Goal: Task Accomplishment & Management: Use online tool/utility

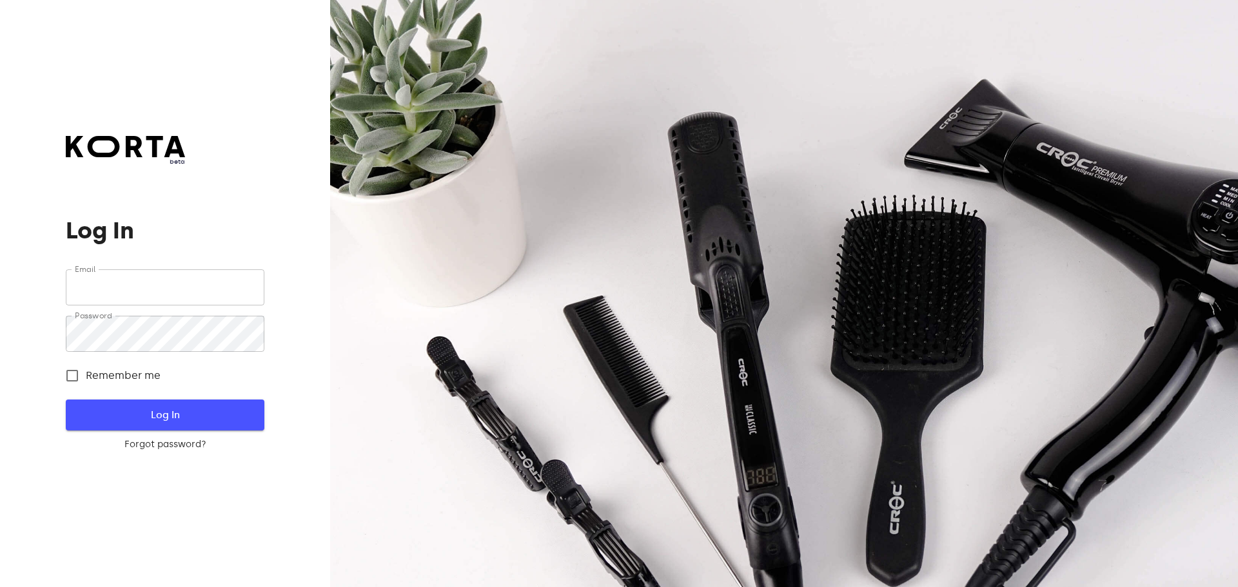
type input "[EMAIL_ADDRESS][DOMAIN_NAME]"
drag, startPoint x: 118, startPoint y: 415, endPoint x: 106, endPoint y: 415, distance: 12.3
click at [118, 417] on span "Log In" at bounding box center [164, 415] width 157 height 17
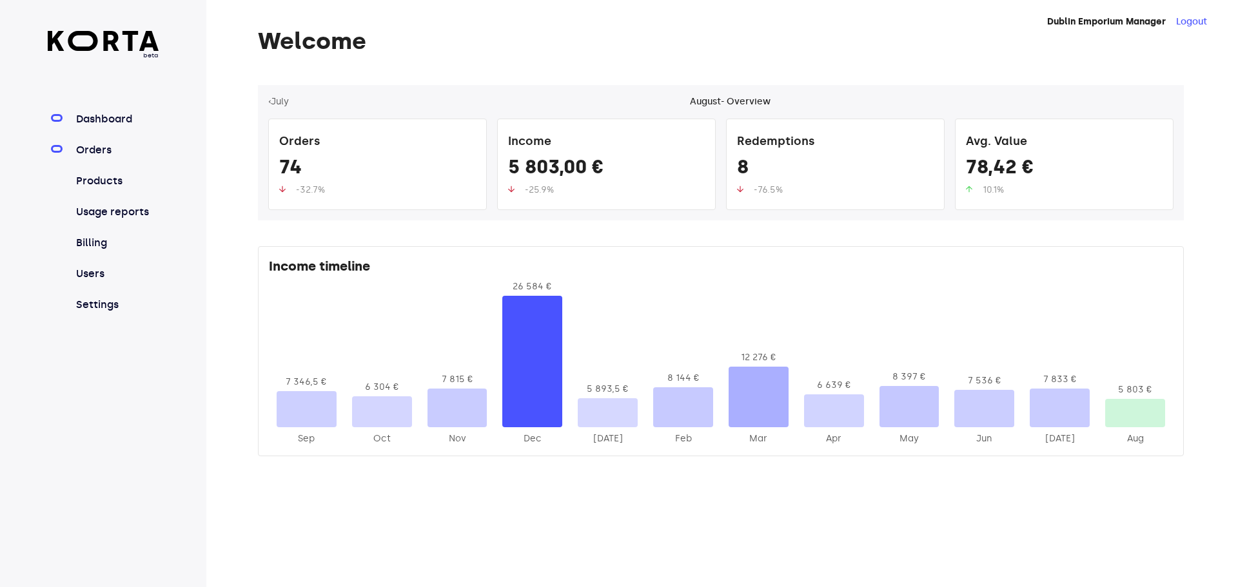
click at [103, 148] on link "Orders" at bounding box center [117, 150] width 86 height 15
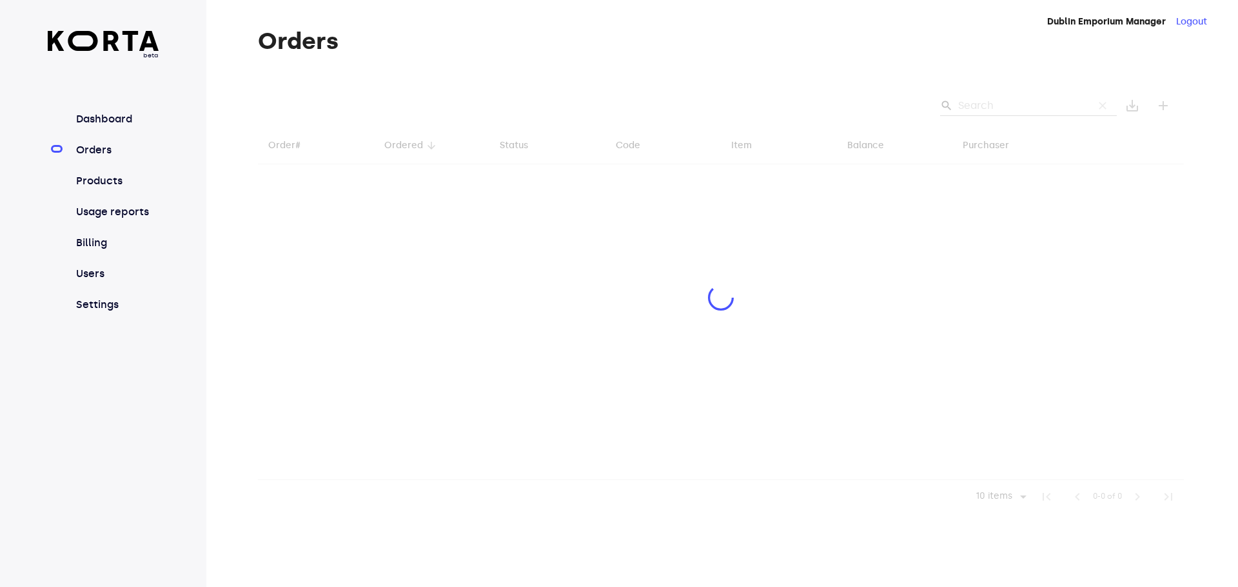
click at [981, 103] on div at bounding box center [721, 299] width 926 height 429
click at [987, 105] on div at bounding box center [721, 299] width 926 height 429
click at [988, 104] on div at bounding box center [721, 299] width 926 height 429
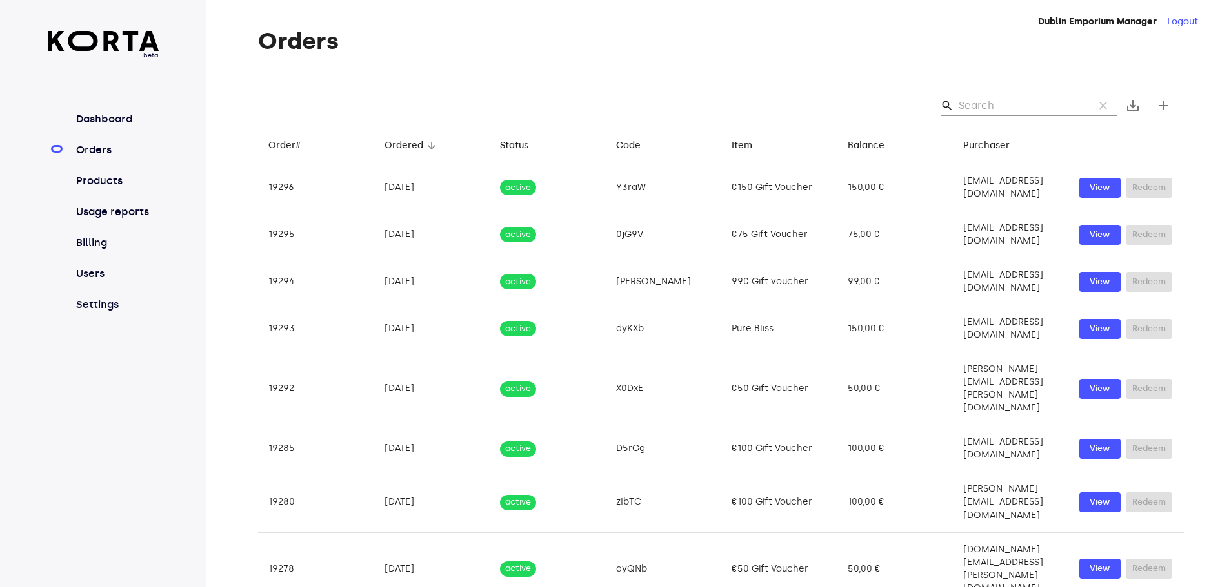
click at [1014, 101] on input "Search" at bounding box center [1020, 105] width 125 height 21
click at [1007, 100] on input "Search" at bounding box center [1020, 105] width 125 height 21
paste input "gyjVe"
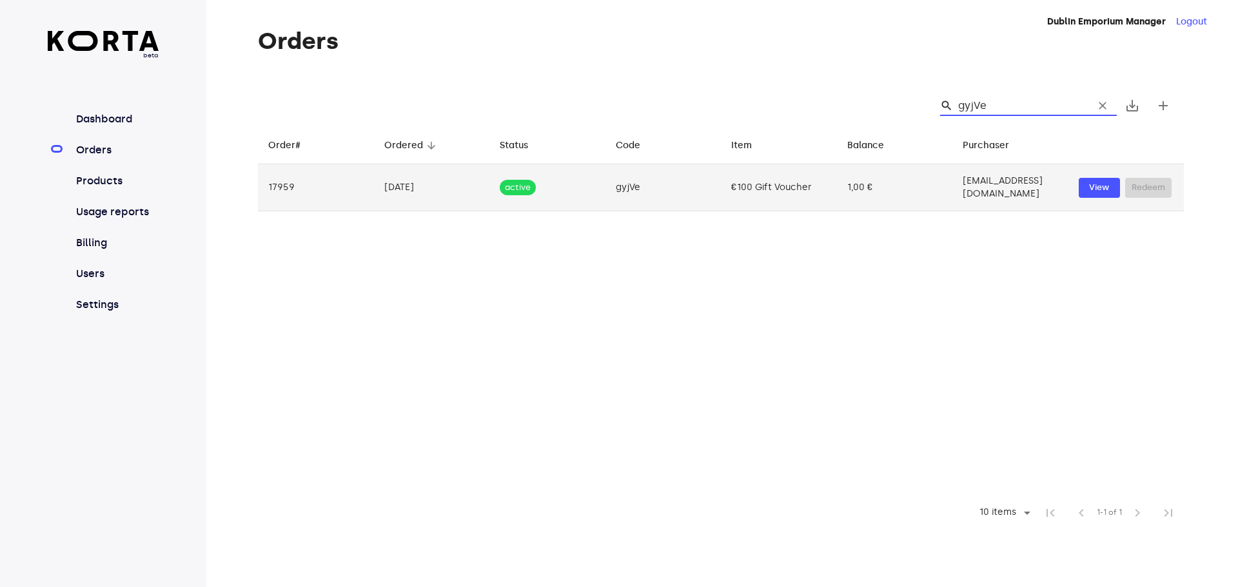
type input "gyjVe"
click at [865, 187] on td "1,00 €" at bounding box center [895, 187] width 116 height 47
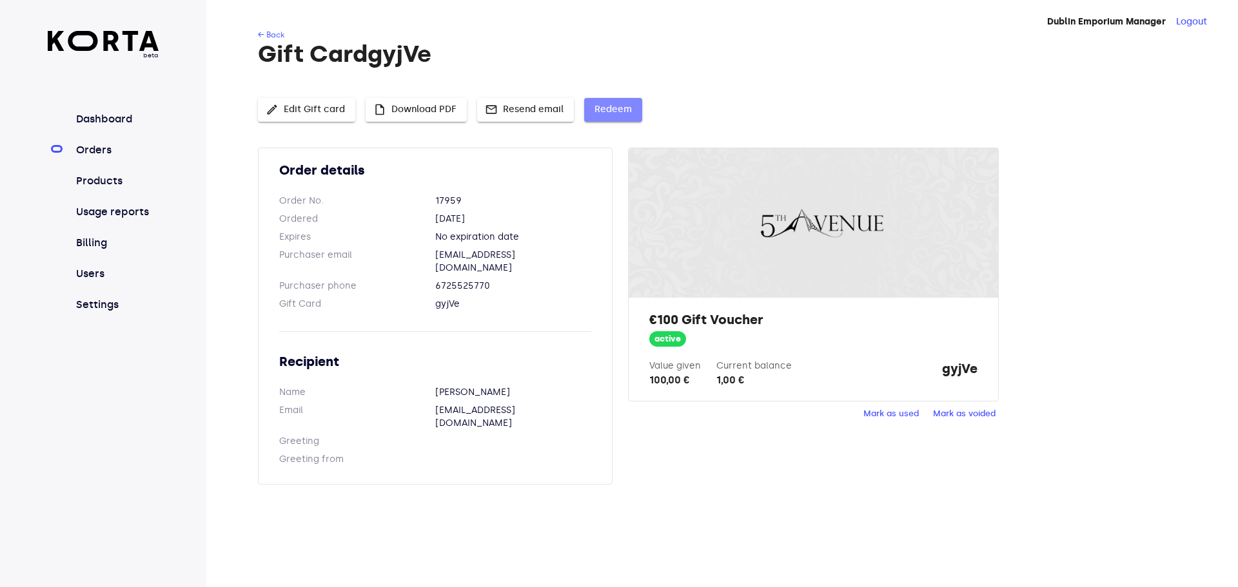
click at [606, 118] on button "Redeem" at bounding box center [613, 110] width 58 height 24
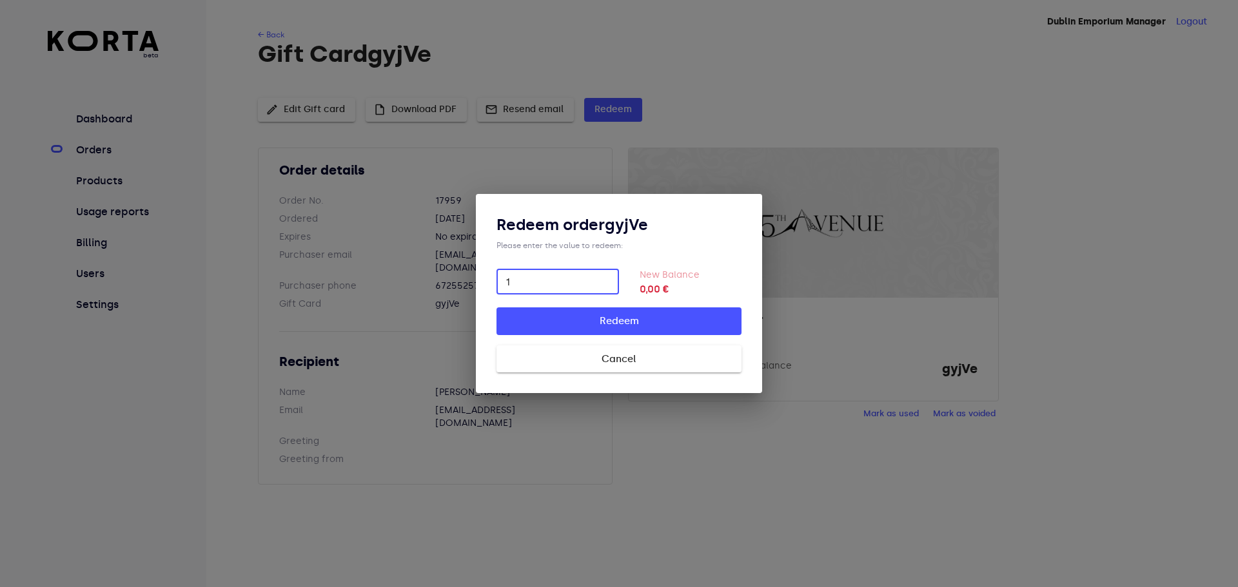
type input "1"
click at [497, 308] on button "Redeem" at bounding box center [619, 321] width 245 height 27
